Goal: Complete application form: Complete application form

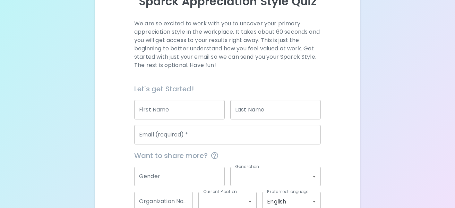
scroll to position [100, 0]
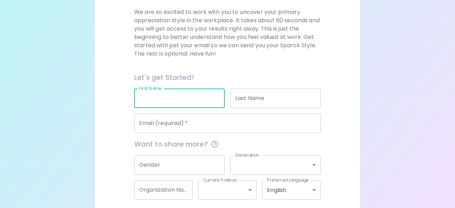
click at [198, 96] on input "First Name" at bounding box center [179, 97] width 91 height 19
type input "[PERSON_NAME]"
type input "[US_STATE]"
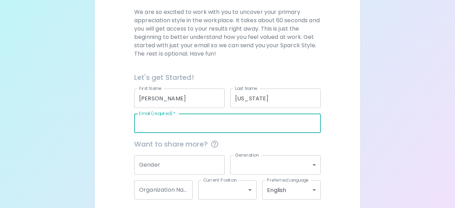
click at [205, 122] on input "Email (required)   *" at bounding box center [227, 122] width 187 height 19
type input "[EMAIL_ADDRESS][DOMAIN_NAME]"
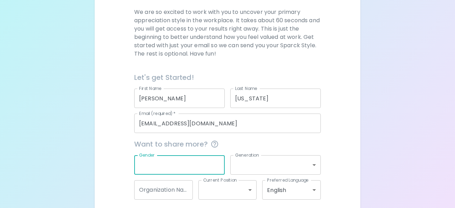
click at [197, 171] on input "Gender" at bounding box center [179, 164] width 91 height 19
type input "[DEMOGRAPHIC_DATA]"
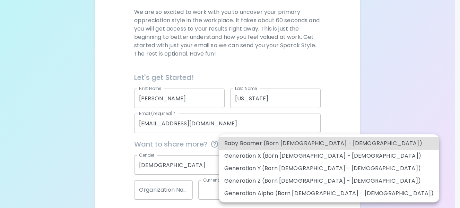
click at [279, 165] on body "Sparck Appreciation Style Quiz We are so excited to work with you to uncover yo…" at bounding box center [230, 69] width 460 height 339
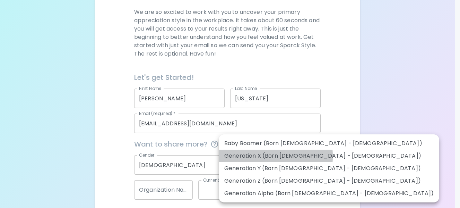
click at [249, 156] on li "Generation X (Born [DEMOGRAPHIC_DATA] - [DEMOGRAPHIC_DATA])" at bounding box center [329, 156] width 221 height 12
type input "generation_x"
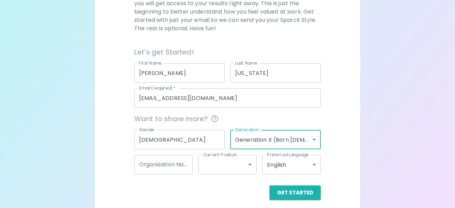
scroll to position [131, 0]
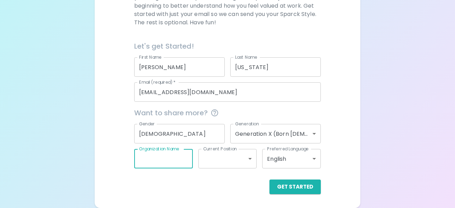
click at [181, 164] on input "Organization Name" at bounding box center [163, 158] width 59 height 19
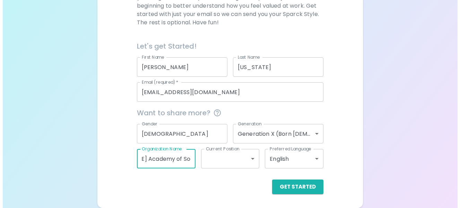
scroll to position [0, 45]
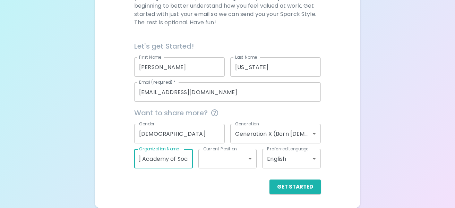
type input "[PERSON_NAME] Academy of Social Justice"
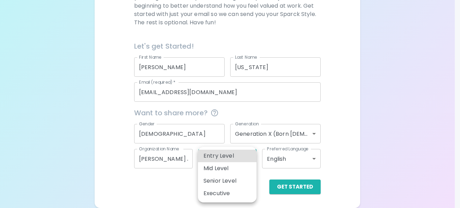
click at [247, 160] on body "Sparck Appreciation Style Quiz We are so excited to work with you to uncover yo…" at bounding box center [230, 38] width 460 height 339
click at [237, 155] on li "Entry Level" at bounding box center [227, 156] width 59 height 12
type input "entry_level"
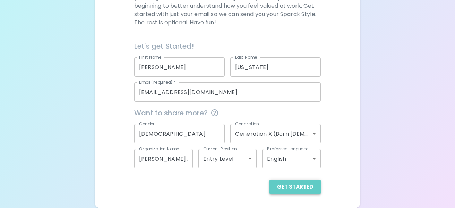
click at [301, 189] on button "Get Started" at bounding box center [295, 186] width 51 height 15
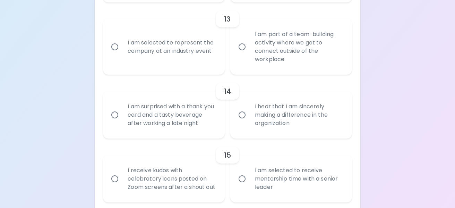
scroll to position [975, 0]
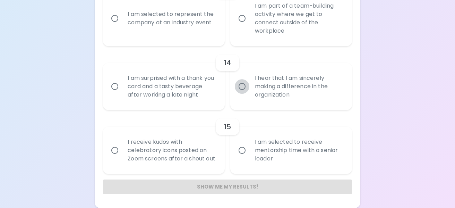
click at [243, 79] on input "I hear that I am sincerely making a difference in the organization" at bounding box center [242, 86] width 15 height 15
radio input "true"
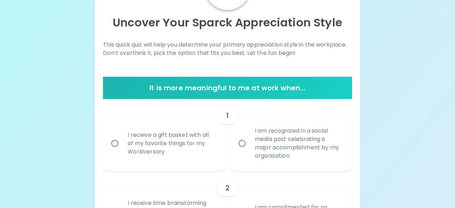
scroll to position [69, 0]
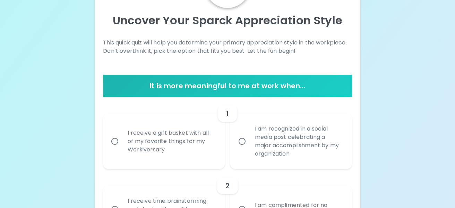
click at [255, 84] on h6 "It is more meaningful to me at work when..." at bounding box center [227, 85] width 243 height 11
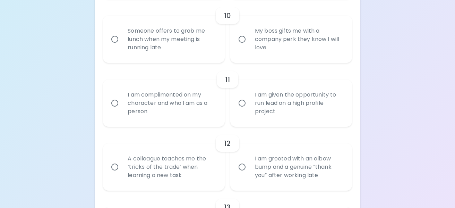
scroll to position [975, 0]
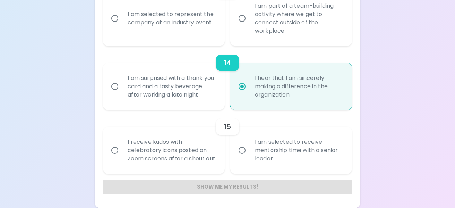
click at [255, 188] on div "Show me my results!" at bounding box center [227, 186] width 249 height 15
click at [294, 81] on div "I hear that I am sincerely making a difference in the organization" at bounding box center [298, 87] width 99 height 42
click at [249, 81] on input "I hear that I am sincerely making a difference in the organization" at bounding box center [242, 86] width 15 height 15
drag, startPoint x: 454, startPoint y: 179, endPoint x: 451, endPoint y: 139, distance: 40.0
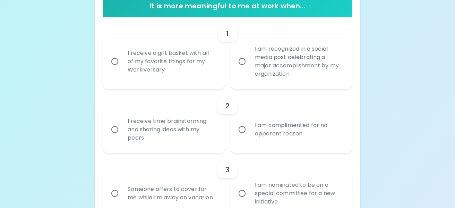
scroll to position [151, 0]
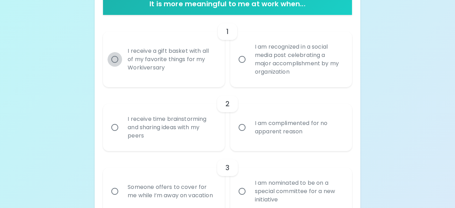
click at [113, 58] on input "I receive a gift basket with all of my favorite things for my Workiversary" at bounding box center [115, 59] width 15 height 15
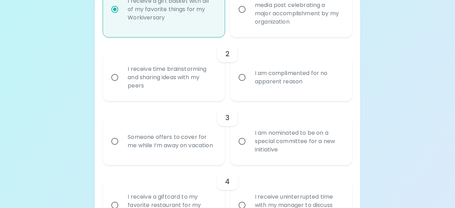
scroll to position [207, 0]
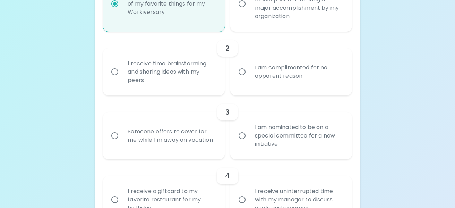
radio input "true"
click at [116, 70] on input "I receive time brainstorming and sharing ideas with my peers" at bounding box center [115, 72] width 15 height 15
radio input "false"
radio input "true"
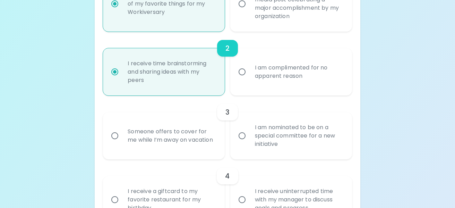
scroll to position [262, 0]
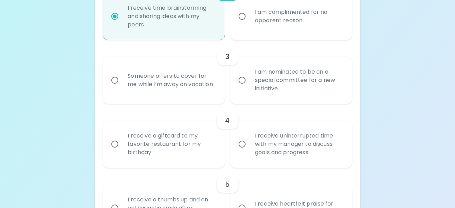
radio input "true"
click at [239, 81] on input "I am nominated to be on a special committee for a new initiative" at bounding box center [242, 80] width 15 height 15
radio input "false"
radio input "true"
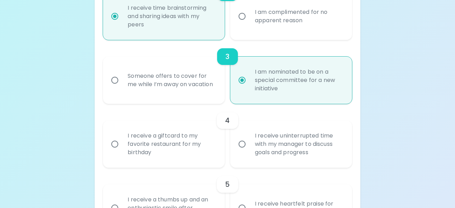
scroll to position [318, 0]
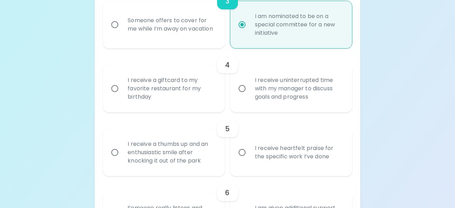
radio input "true"
click at [117, 88] on input "I receive a giftcard to my favorite restaurant for my birthday" at bounding box center [115, 88] width 15 height 15
radio input "false"
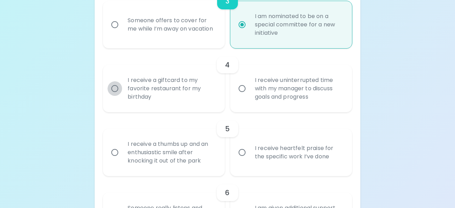
radio input "true"
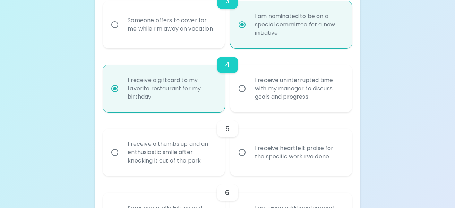
scroll to position [373, 0]
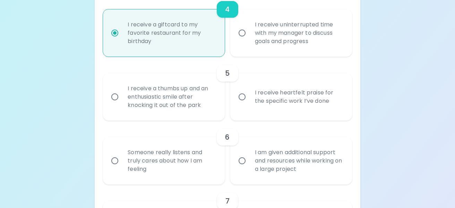
radio input "true"
click at [241, 99] on input "I receive heartfelt praise for the specific work I’ve done" at bounding box center [242, 97] width 15 height 15
radio input "false"
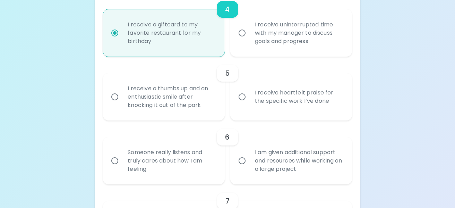
radio input "false"
radio input "true"
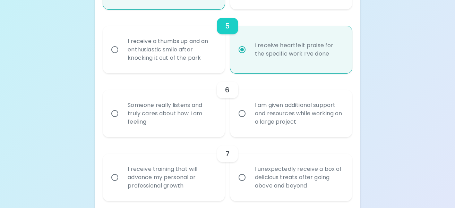
scroll to position [416, 0]
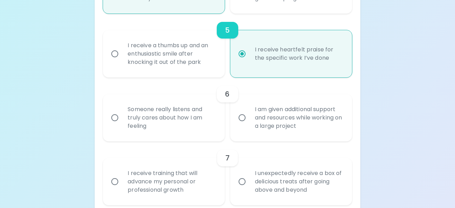
radio input "true"
click at [244, 118] on input "I am given additional support and resources while working on a large project" at bounding box center [242, 117] width 15 height 15
radio input "false"
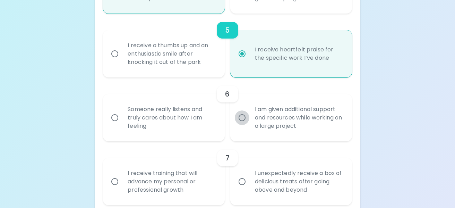
radio input "false"
radio input "true"
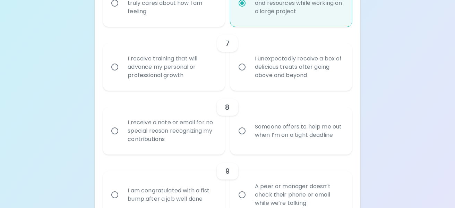
scroll to position [560, 0]
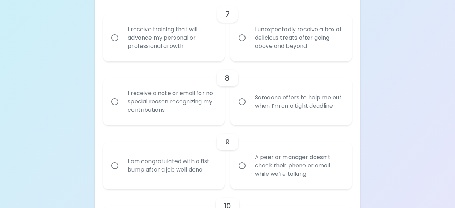
radio input "true"
click at [113, 36] on input "I receive training that will advance my personal or professional growth" at bounding box center [115, 38] width 15 height 15
radio input "false"
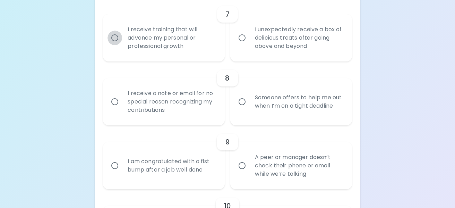
radio input "false"
radio input "true"
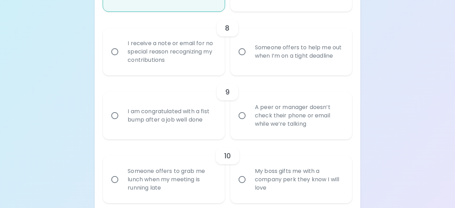
scroll to position [615, 0]
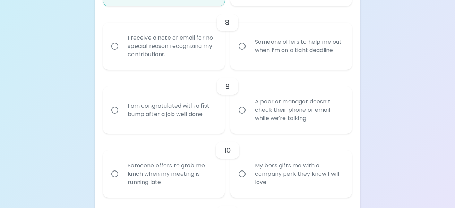
radio input "true"
click at [241, 45] on input "Someone offers to help me out when I’m on a tight deadline" at bounding box center [242, 46] width 15 height 15
radio input "false"
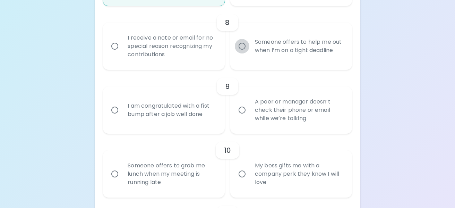
radio input "false"
radio input "true"
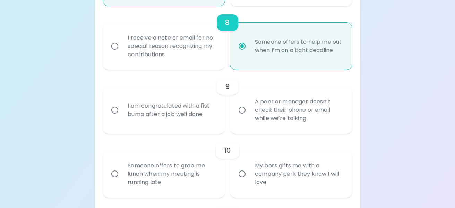
scroll to position [671, 0]
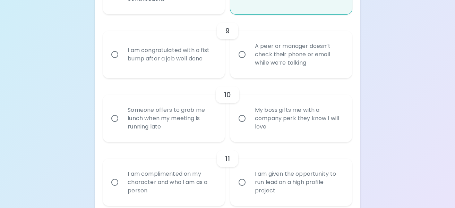
radio input "true"
click at [244, 53] on input "A peer or manager doesn’t check their phone or email while we’re talking" at bounding box center [242, 54] width 15 height 15
radio input "false"
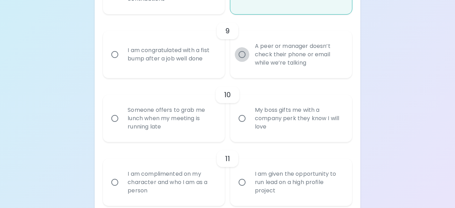
radio input "false"
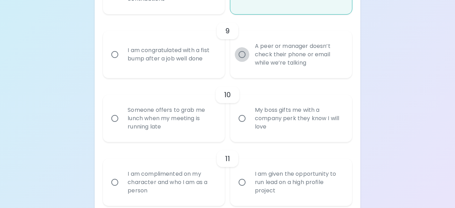
radio input "true"
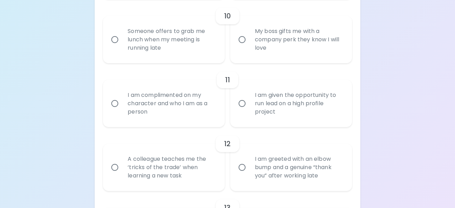
scroll to position [752, 0]
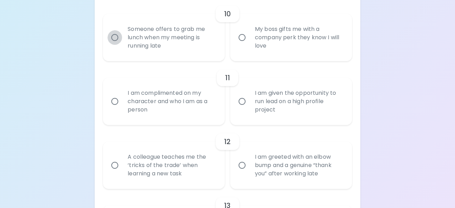
radio input "true"
click at [116, 38] on input "Someone offers to grab me lunch when my meeting is running late" at bounding box center [115, 37] width 15 height 15
radio input "false"
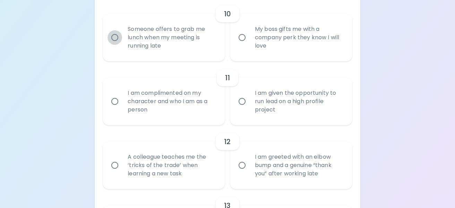
radio input "false"
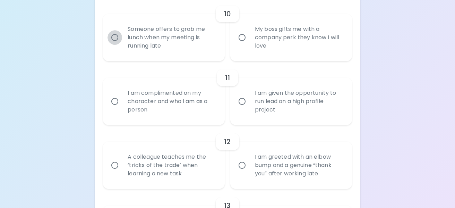
radio input "false"
radio input "true"
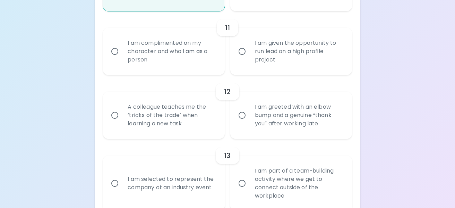
scroll to position [807, 0]
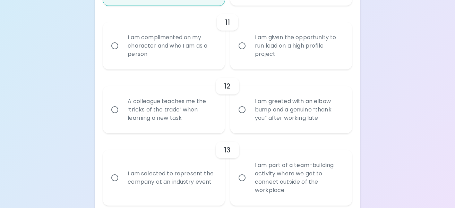
radio input "true"
click at [113, 46] on input "I am complimented on my character and who I am as a person" at bounding box center [115, 46] width 15 height 15
radio input "false"
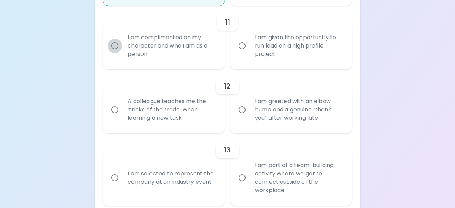
radio input "false"
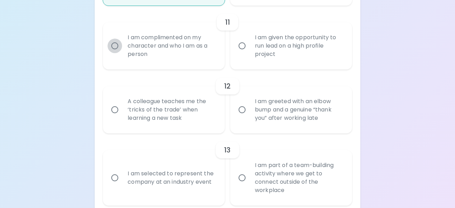
radio input "false"
radio input "true"
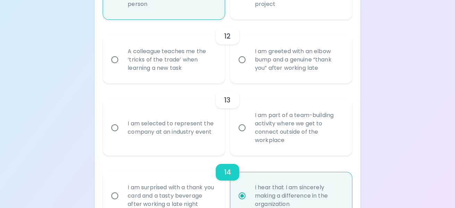
scroll to position [863, 0]
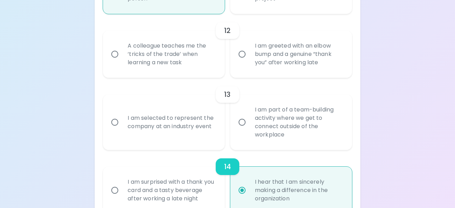
radio input "true"
click at [114, 55] on input "A colleague teaches me the ‘tricks of the trade’ when learning a new task" at bounding box center [115, 54] width 15 height 15
radio input "false"
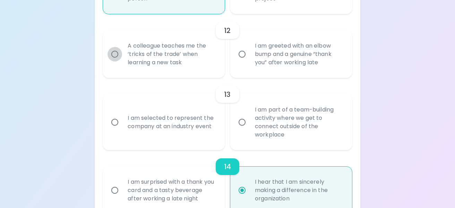
radio input "false"
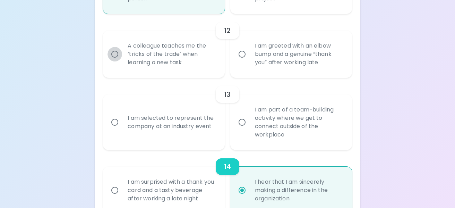
radio input "false"
radio input "true"
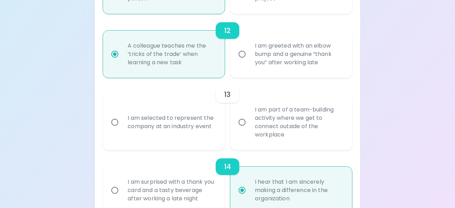
scroll to position [918, 0]
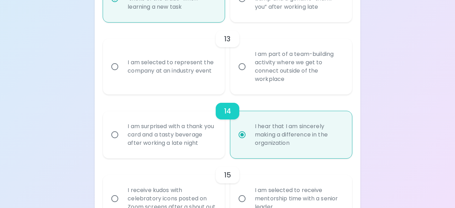
radio input "true"
drag, startPoint x: 171, startPoint y: 79, endPoint x: 190, endPoint y: 78, distance: 19.1
click at [190, 78] on div "I am selected to represent the company at an industry event" at bounding box center [171, 66] width 99 height 33
click at [244, 68] on input "I am part of a team-building activity where we get to connect outside of the wo…" at bounding box center [242, 66] width 15 height 15
radio input "false"
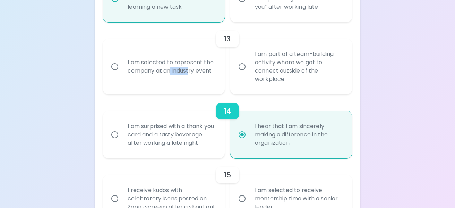
radio input "false"
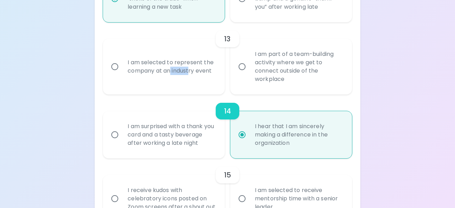
radio input "false"
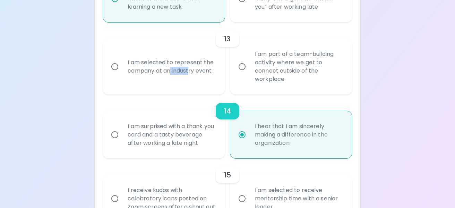
radio input "false"
radio input "true"
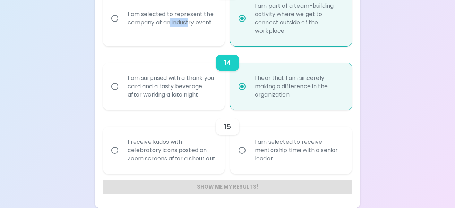
scroll to position [974, 0]
radio input "true"
click at [243, 147] on input "I am selected to receive mentorship time with a senior leader" at bounding box center [242, 150] width 15 height 15
radio input "false"
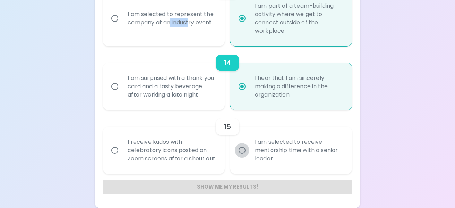
radio input "false"
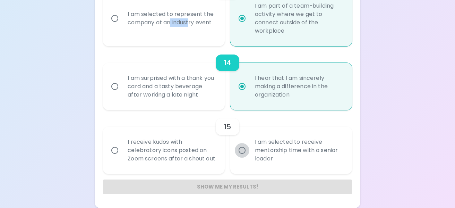
radio input "false"
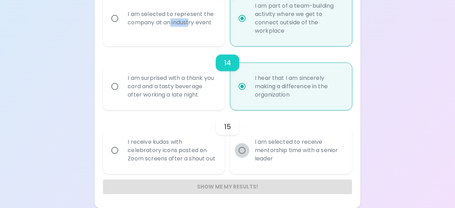
radio input "true"
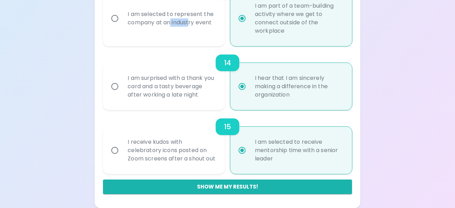
scroll to position [975, 0]
radio input "true"
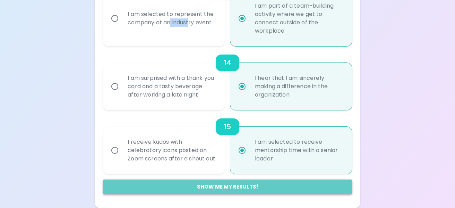
click at [233, 188] on button "Show me my results!" at bounding box center [227, 186] width 249 height 15
radio input "false"
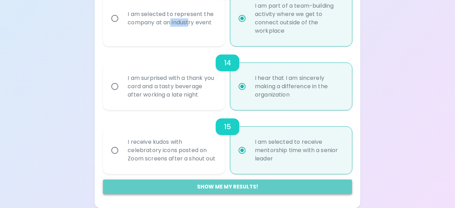
radio input "false"
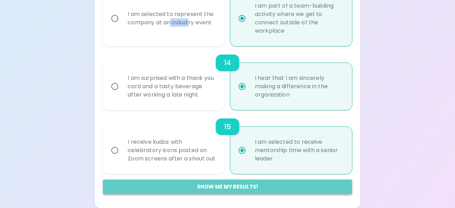
radio input "false"
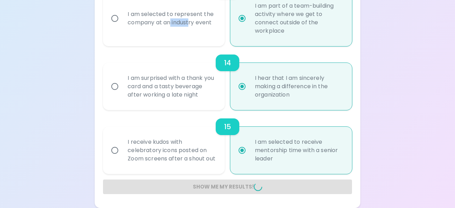
radio input "false"
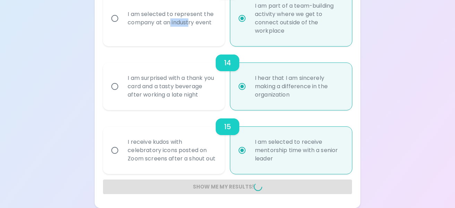
radio input "false"
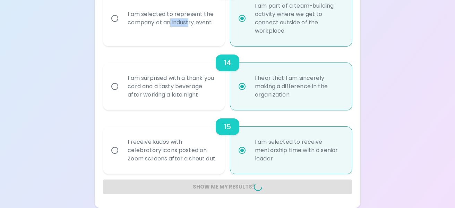
radio input "false"
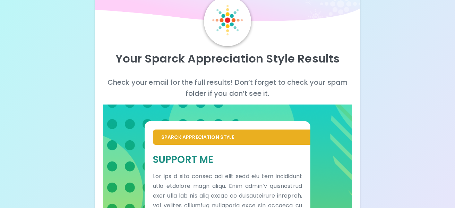
scroll to position [28, 0]
